Goal: Find specific page/section: Find specific page/section

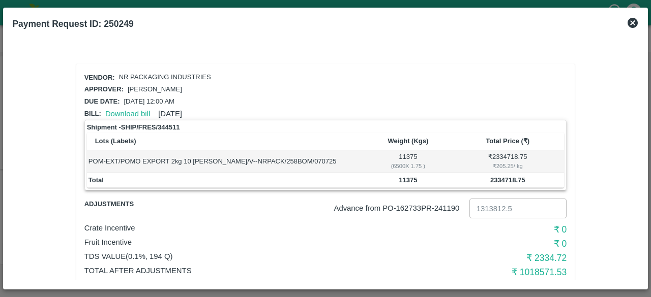
scroll to position [20, 0]
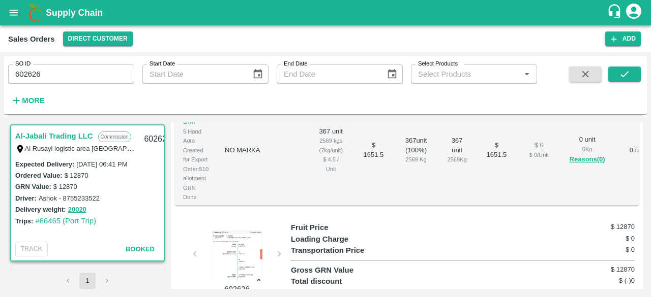
scroll to position [375, 0]
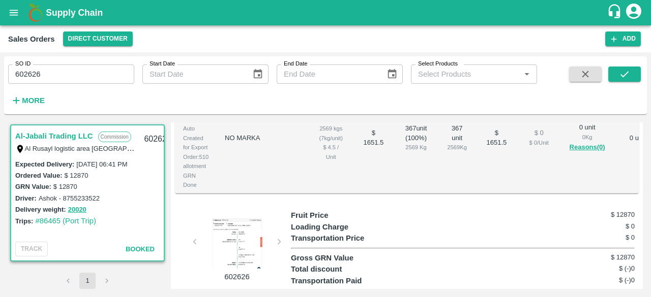
click at [241, 227] on div at bounding box center [237, 243] width 76 height 51
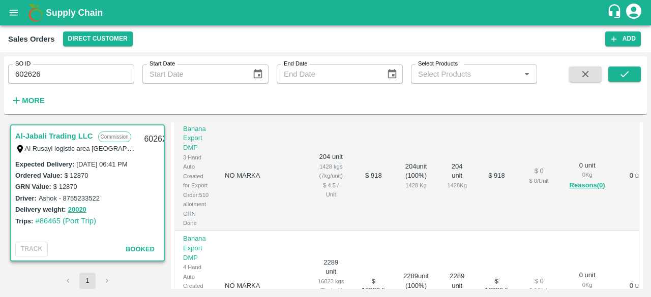
scroll to position [60, 0]
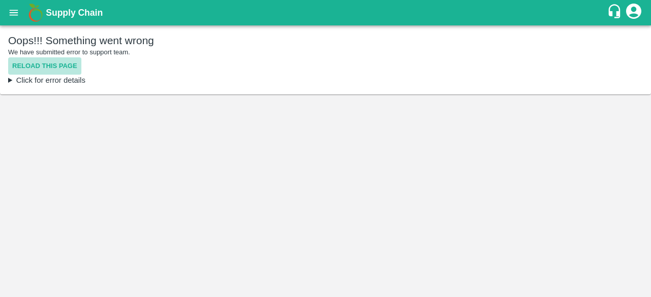
click at [63, 65] on button "Reload this page" at bounding box center [44, 66] width 73 height 18
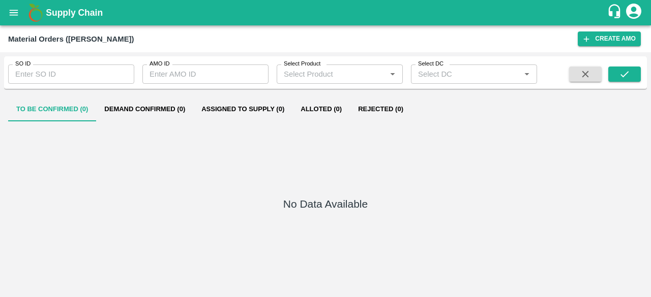
type input "330384"
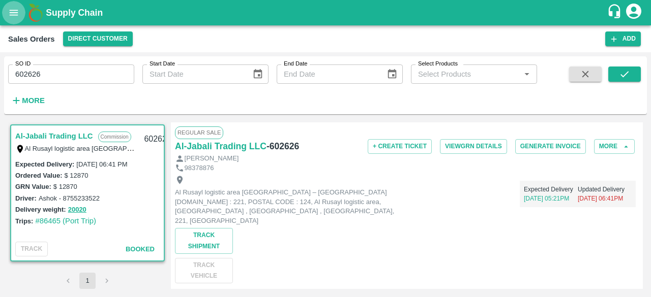
click at [19, 12] on icon "open drawer" at bounding box center [13, 12] width 11 height 11
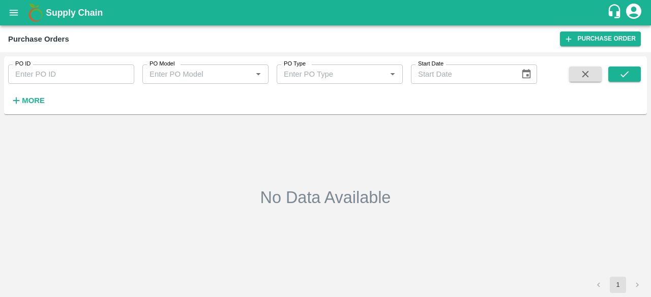
type input "179644"
click at [614, 77] on button "submit" at bounding box center [624, 74] width 33 height 15
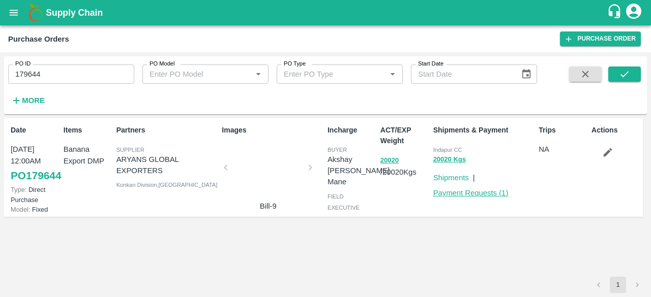
click at [451, 193] on link "Payment Requests ( 1 )" at bounding box center [470, 193] width 75 height 8
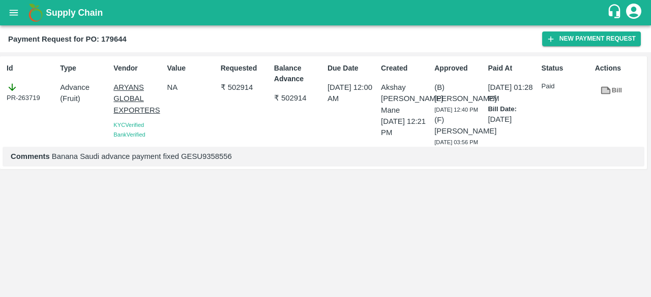
click at [208, 166] on div "Comments Banana Saudi advance payment fixed GESU9358556" at bounding box center [323, 156] width 641 height 19
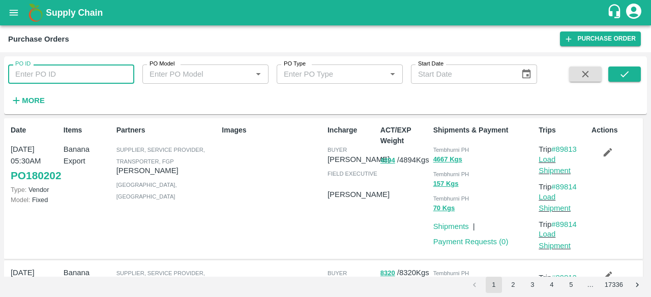
click at [115, 75] on input "PO ID" at bounding box center [71, 74] width 126 height 19
paste input "177779"
type input "177779"
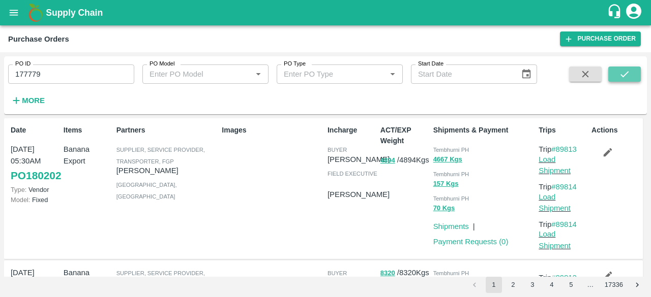
click at [629, 73] on icon "submit" at bounding box center [624, 74] width 11 height 11
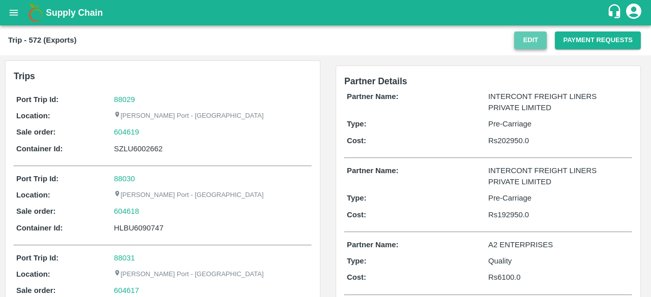
click at [521, 44] on button "Edit" at bounding box center [530, 41] width 33 height 18
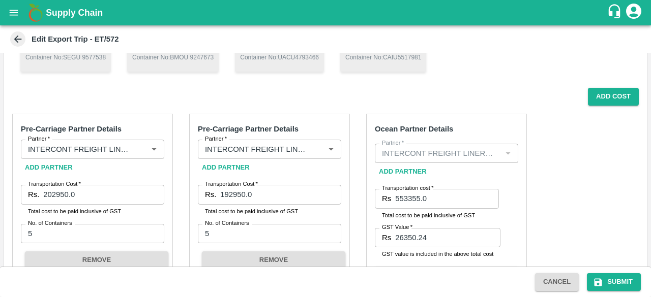
scroll to position [213, 0]
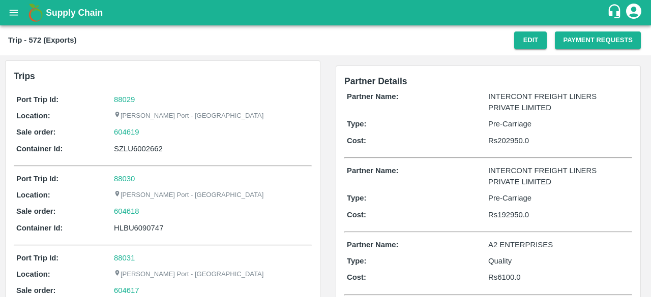
click at [378, 117] on div "Partner Name: INTERCONT FREIGHT LINERS PRIVATE LIMITED Type: Pre-Carriage Cost:…" at bounding box center [488, 121] width 288 height 66
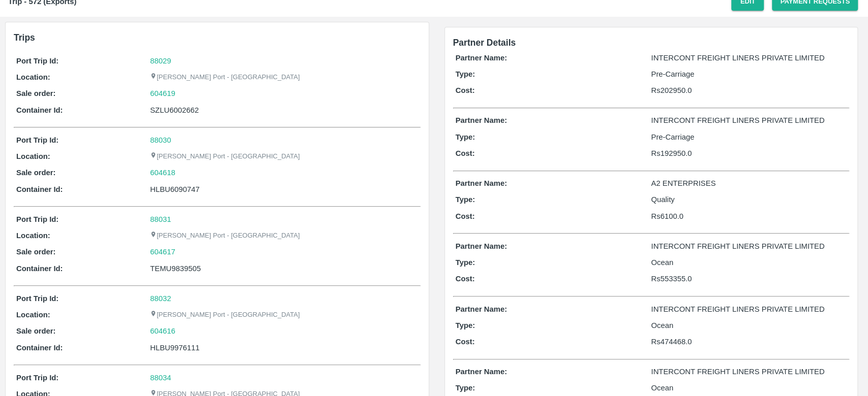
scroll to position [37, 0]
